Goal: Task Accomplishment & Management: Use online tool/utility

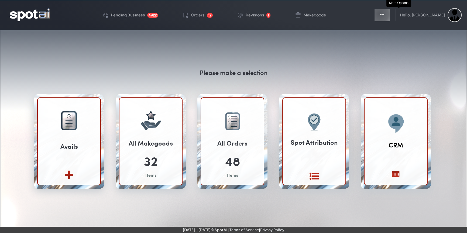
click at [384, 14] on icon "button" at bounding box center [382, 14] width 4 height 5
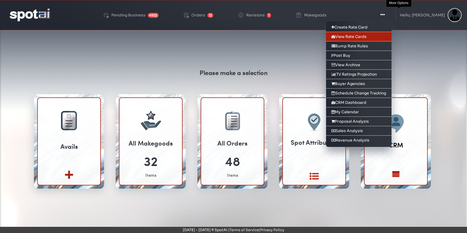
click at [364, 34] on link "View Rate Cards" at bounding box center [358, 36] width 65 height 9
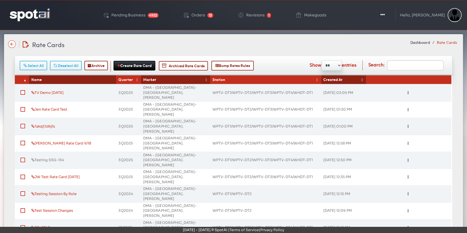
click at [47, 158] on link "Testing SSG-154" at bounding box center [47, 160] width 33 height 5
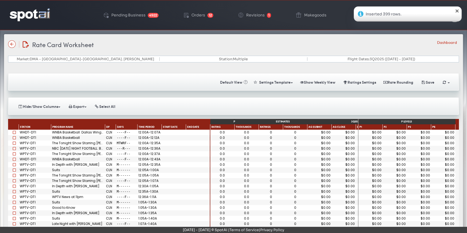
drag, startPoint x: 153, startPoint y: 70, endPoint x: 123, endPoint y: 69, distance: 29.4
click at [123, 69] on div "Saving Calculating Default View « Settings Template Make Template Templates Sho…" at bounding box center [233, 177] width 459 height 221
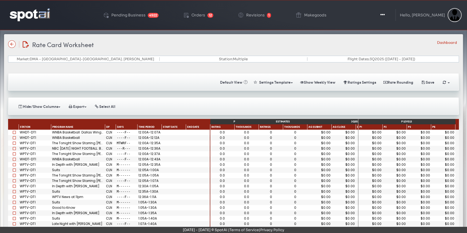
click at [79, 143] on div "The Tonight Show Starring [PERSON_NAME]" at bounding box center [78, 143] width 54 height 5
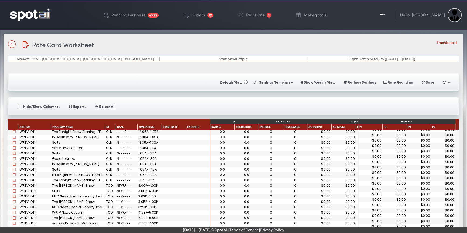
scroll to position [49, 0]
click at [86, 163] on div "In Depth with Graham Bensinger" at bounding box center [78, 164] width 54 height 5
click at [60, 153] on div "Suits" at bounding box center [78, 153] width 54 height 5
click at [60, 170] on div "Suits" at bounding box center [78, 169] width 54 height 5
click at [14, 153] on span at bounding box center [14, 153] width 3 height 3
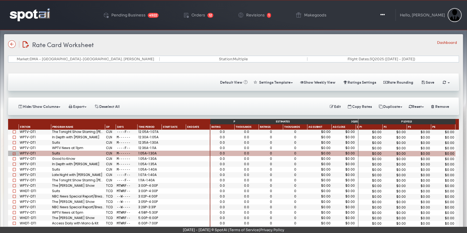
click at [15, 169] on span at bounding box center [14, 169] width 3 height 3
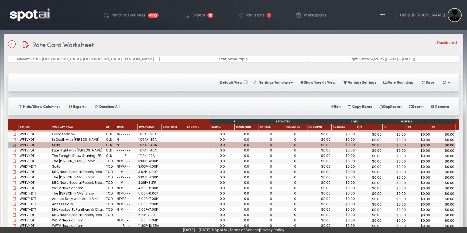
scroll to position [122, 0]
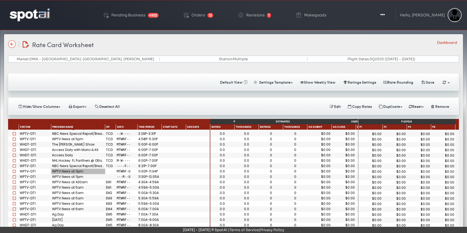
click at [78, 170] on div "WPTV News at 11pm" at bounding box center [78, 171] width 54 height 5
click at [14, 170] on span at bounding box center [14, 171] width 3 height 3
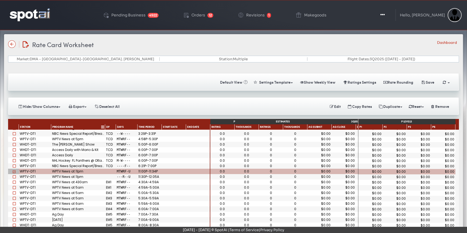
click at [102, 127] on icon at bounding box center [102, 127] width 3 height 3
click at [113, 125] on span at bounding box center [113, 126] width 3 height 3
click at [105, 133] on select "**********" at bounding box center [123, 135] width 47 height 6
select select "******"
click at [100, 132] on select "**********" at bounding box center [123, 135] width 47 height 6
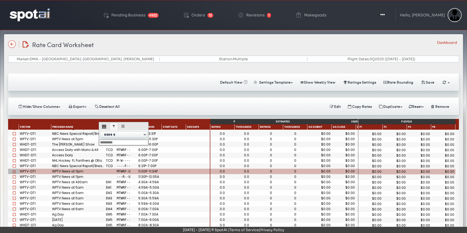
click at [109, 171] on div at bounding box center [110, 171] width 11 height 5
click at [69, 126] on span "Program Name" at bounding box center [62, 128] width 21 height 4
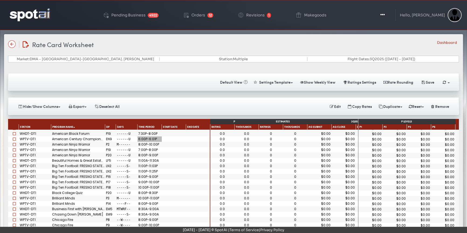
click at [150, 138] on div "6:00P-6:01P" at bounding box center [149, 139] width 22 height 3
click at [145, 148] on div "7:00P-8:00P" at bounding box center [149, 149] width 22 height 3
click at [142, 154] on div "8:00P-9:00P" at bounding box center [149, 155] width 22 height 3
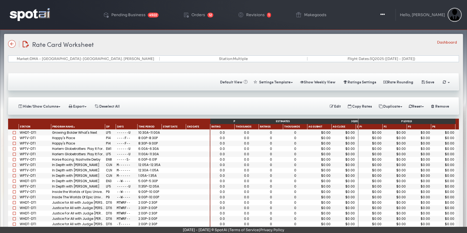
scroll to position [0, 0]
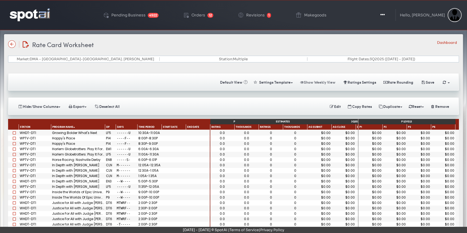
click at [316, 81] on button "Show Weekly View" at bounding box center [318, 82] width 42 height 9
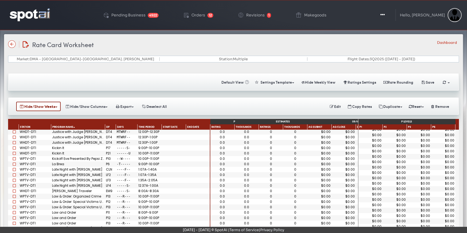
scroll to position [588, 0]
click at [42, 108] on button "Hide/Show Weeks" at bounding box center [38, 106] width 44 height 9
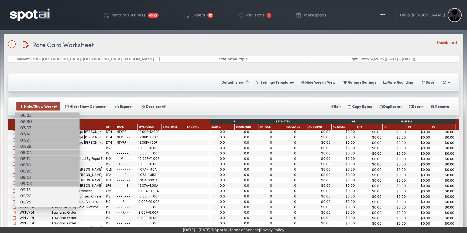
scroll to position [0, 0]
click at [92, 85] on div "Saving Calculating Default View « Settings Template Make Template Templates Hid…" at bounding box center [233, 82] width 451 height 18
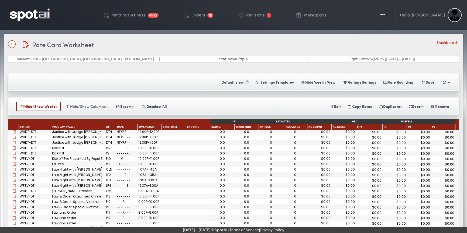
click at [95, 103] on button "Hide/Show Columns" at bounding box center [86, 106] width 49 height 9
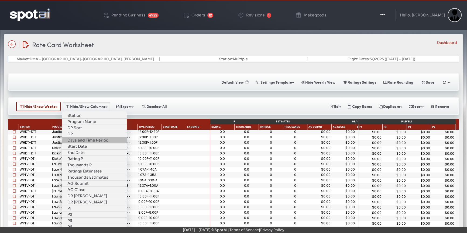
click at [98, 84] on div "Saving Calculating Default View « Settings Template Make Template Templates Hid…" at bounding box center [233, 82] width 451 height 18
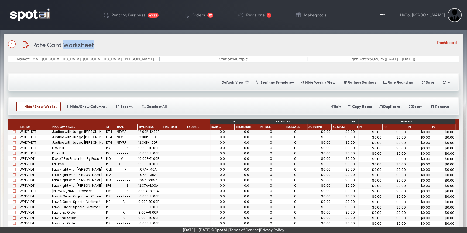
drag, startPoint x: 66, startPoint y: 44, endPoint x: 116, endPoint y: 44, distance: 49.9
click at [116, 44] on div "Rate Card Worksheet Rate Card Worksheet Dashboard" at bounding box center [233, 44] width 451 height 9
click at [135, 45] on div "Rate Card Worksheet Rate Card Worksheet Dashboard" at bounding box center [233, 44] width 451 height 9
drag, startPoint x: 32, startPoint y: 46, endPoint x: 62, endPoint y: 46, distance: 29.4
click at [62, 46] on span "Rate Card Worksheet" at bounding box center [63, 44] width 62 height 9
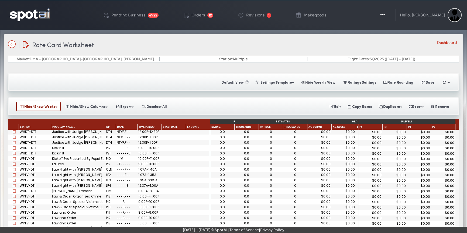
click at [89, 45] on span "Rate Card Worksheet" at bounding box center [63, 44] width 62 height 9
click at [111, 44] on div "Rate Card Worksheet Rate Card Worksheet Dashboard" at bounding box center [233, 44] width 451 height 9
